Goal: Navigation & Orientation: Find specific page/section

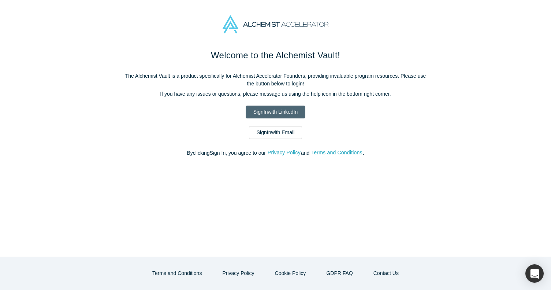
click at [287, 109] on link "Sign In with LinkedIn" at bounding box center [276, 112] width 60 height 13
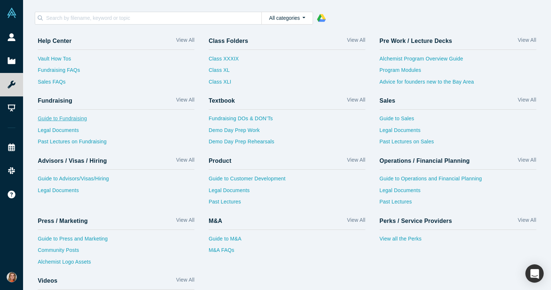
click at [76, 117] on link "Guide to Fundraising" at bounding box center [116, 121] width 157 height 12
